Goal: Information Seeking & Learning: Check status

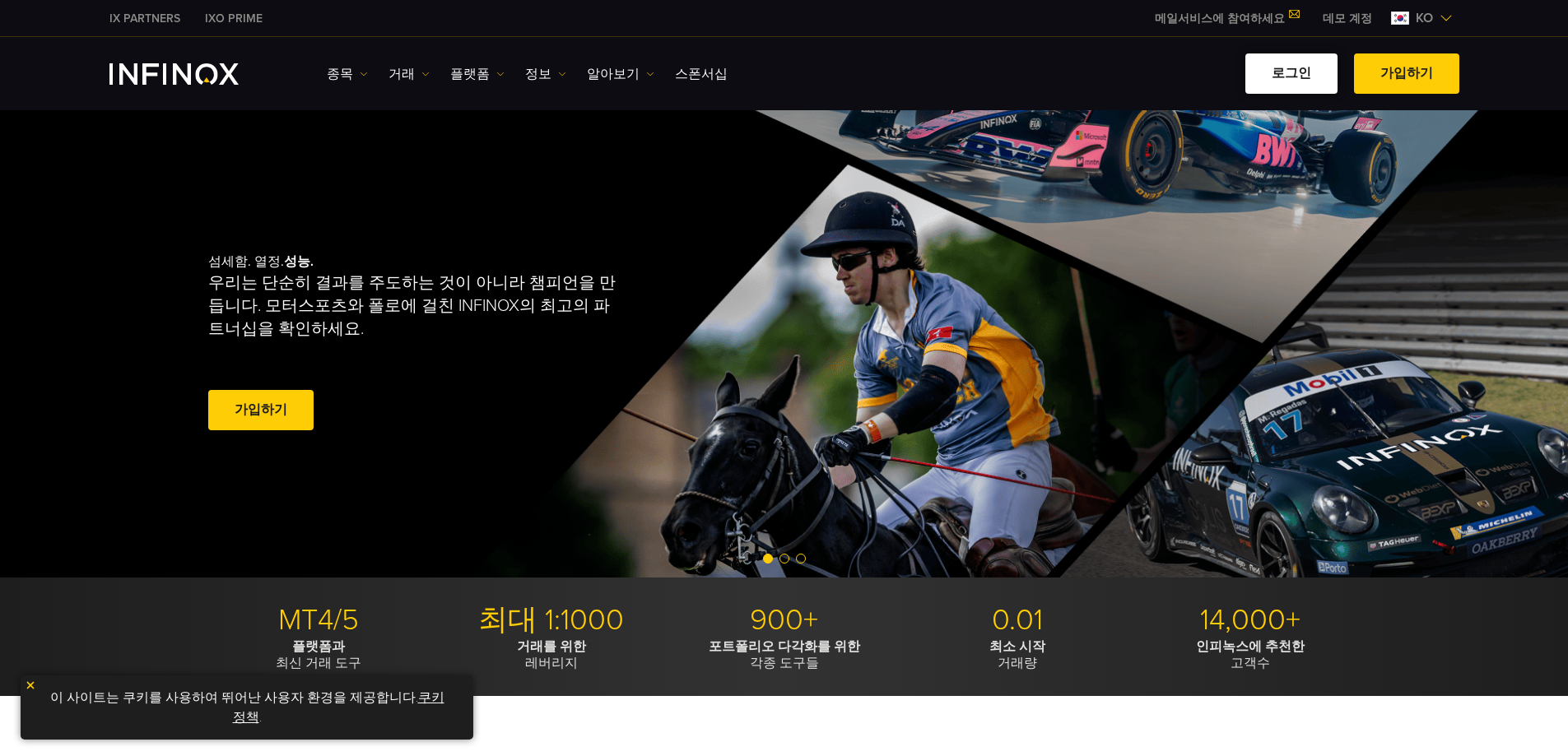
click at [1303, 74] on link "로그인" at bounding box center [1292, 73] width 92 height 40
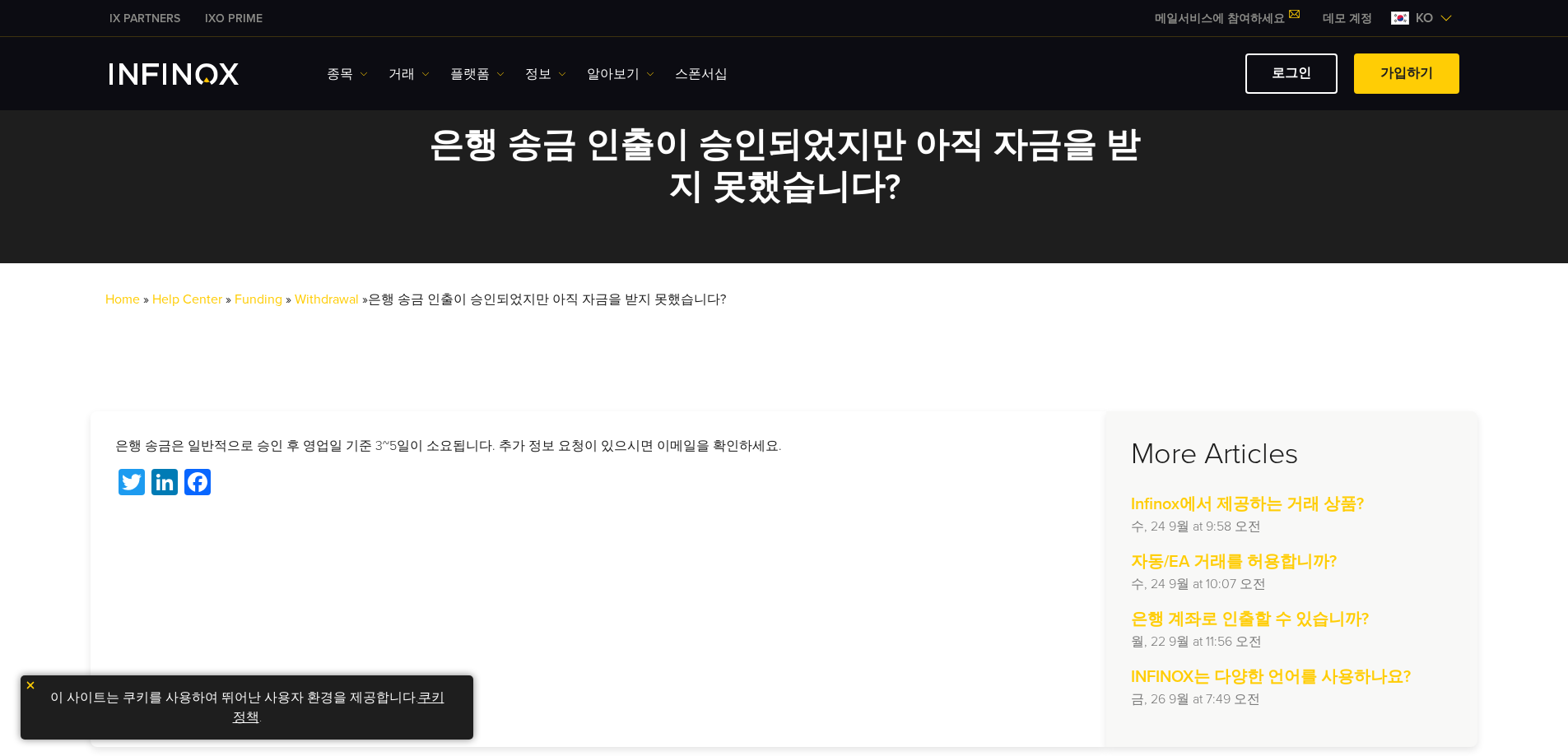
scroll to position [247, 0]
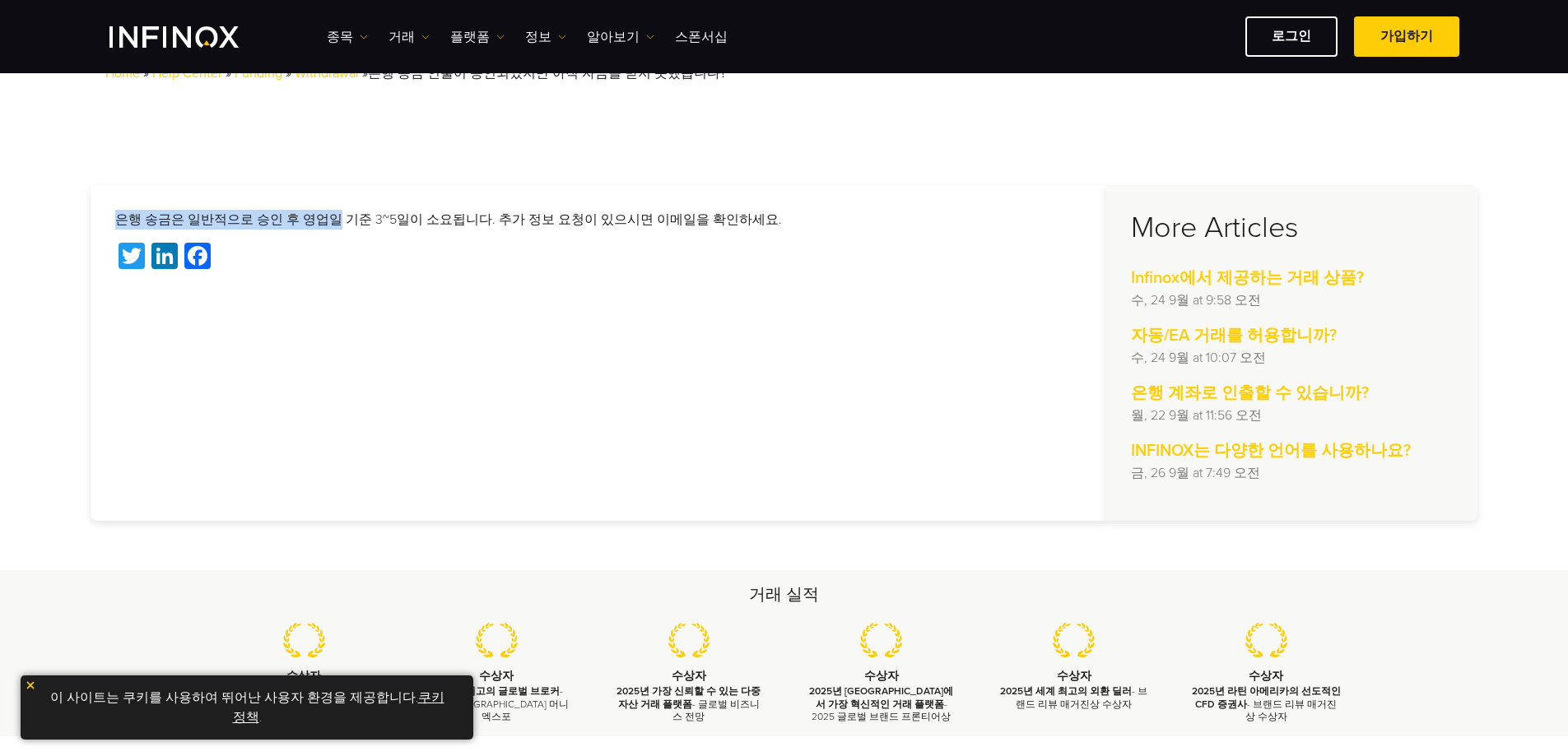
drag, startPoint x: 109, startPoint y: 214, endPoint x: 327, endPoint y: 223, distance: 218.2
click at [327, 223] on div "은행 송금은 일반적으로 승인 후 영업일 기준 3~5일이 소요됩니다. 추가 정보 요청이 있으시면 이메일을 확인하세요. Twitter Linked…" at bounding box center [598, 353] width 1016 height 336
click at [327, 223] on p "은행 송금은 일반적으로 승인 후 영업일 기준 3~5일이 소요됩니다. 추가 정보 요청이 있으시면 이메일을 확인하세요." at bounding box center [598, 220] width 967 height 20
drag, startPoint x: 482, startPoint y: 224, endPoint x: 549, endPoint y: 225, distance: 67.0
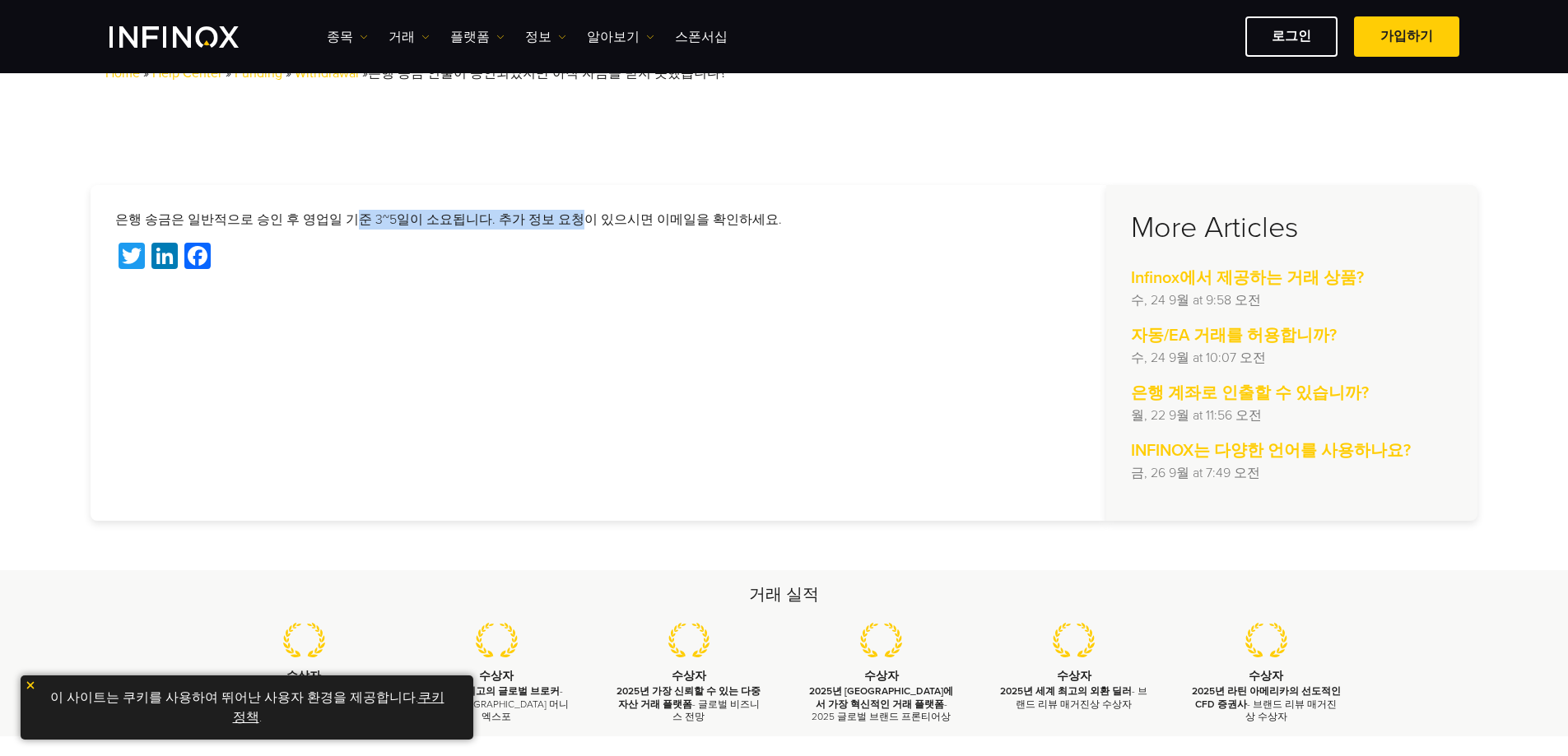
click at [549, 225] on p "은행 송금은 일반적으로 승인 후 영업일 기준 3~5일이 소요됩니다. 추가 정보 요청이 있으시면 이메일을 확인하세요." at bounding box center [598, 220] width 967 height 20
drag, startPoint x: 328, startPoint y: 222, endPoint x: 496, endPoint y: 222, distance: 168.0
click at [496, 222] on p "은행 송금은 일반적으로 승인 후 영업일 기준 3~5일이 소요됩니다. 추가 정보 요청이 있으시면 이메일을 확인하세요." at bounding box center [598, 220] width 967 height 20
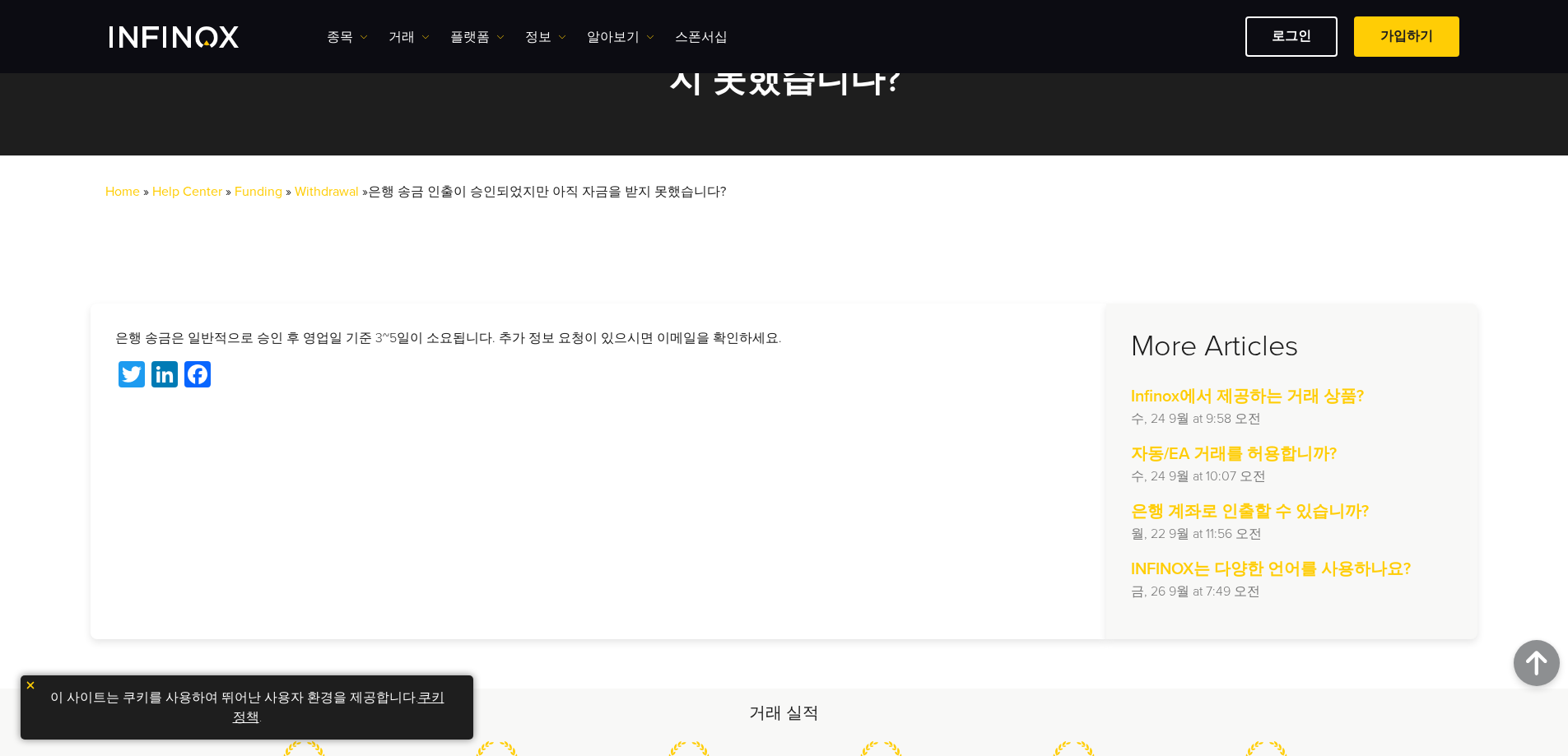
scroll to position [105, 0]
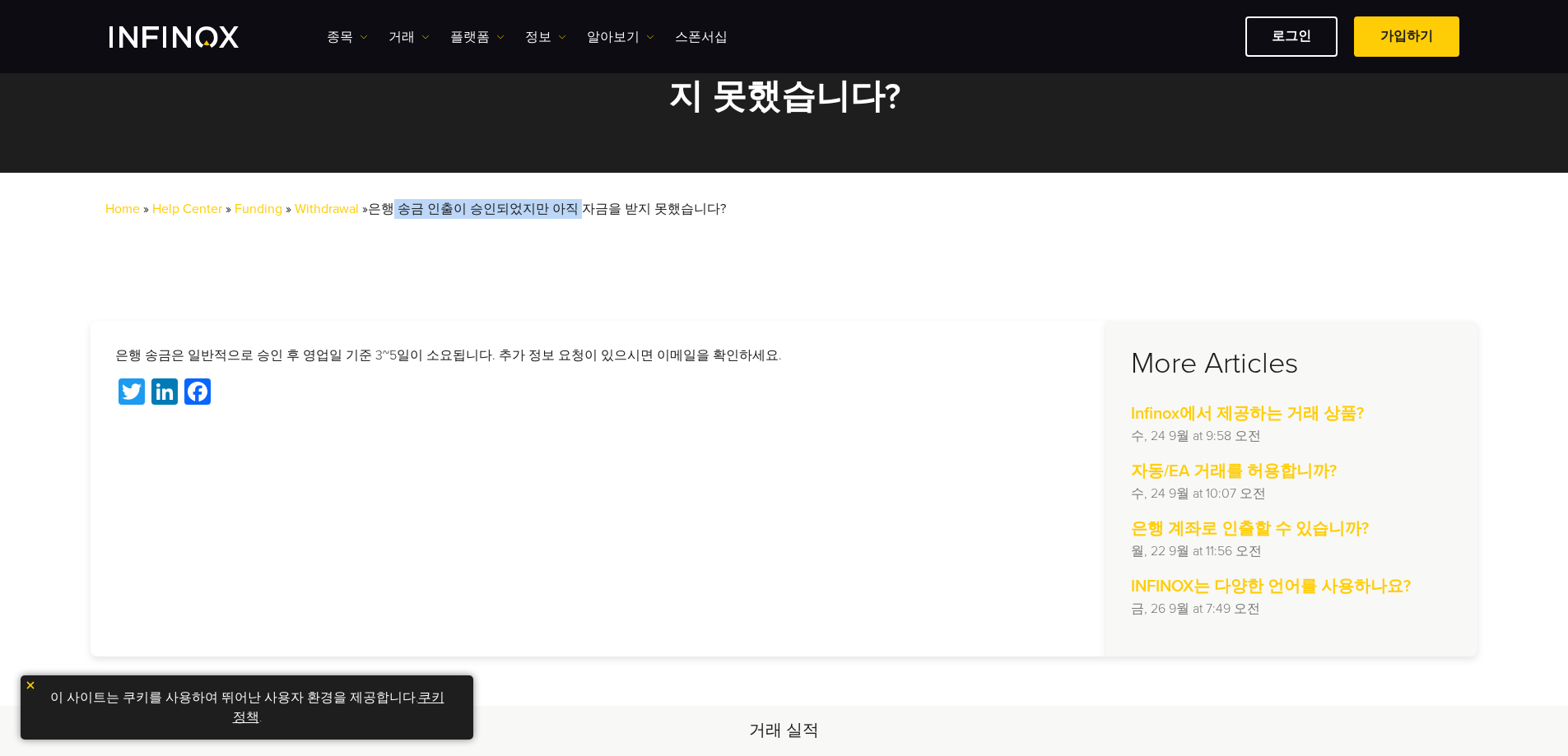
drag, startPoint x: 377, startPoint y: 205, endPoint x: 560, endPoint y: 208, distance: 183.0
click at [560, 208] on span "은행 송금 인출이 승인되었지만 아직 자금을 받지 못했습니다?" at bounding box center [547, 209] width 358 height 16
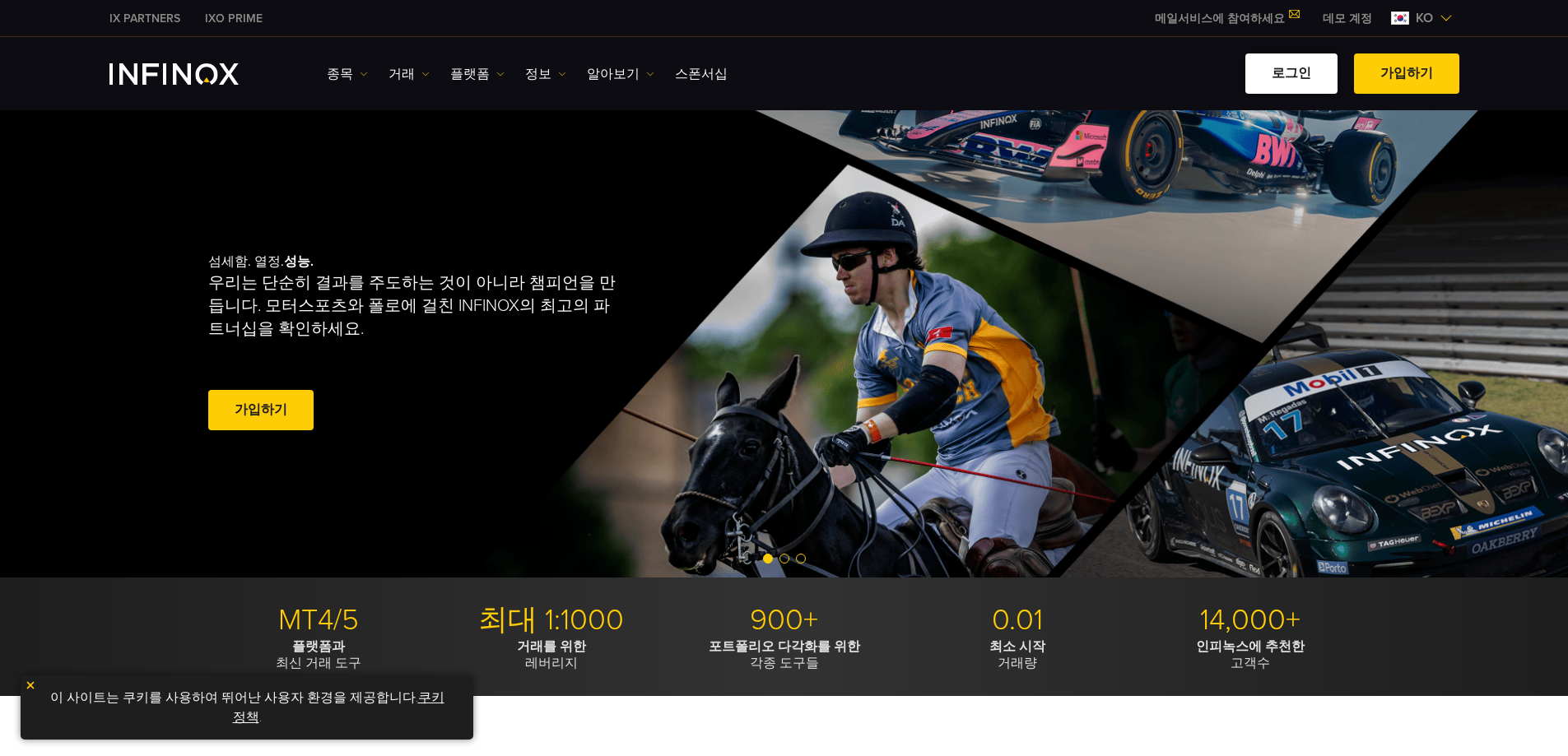
click at [1266, 76] on link "로그인" at bounding box center [1292, 73] width 92 height 40
click at [1308, 74] on link "로그인" at bounding box center [1292, 73] width 92 height 40
click at [997, 73] on div "로그인 가입하기" at bounding box center [1099, 73] width 719 height 40
